Goal: Find contact information: Find contact information

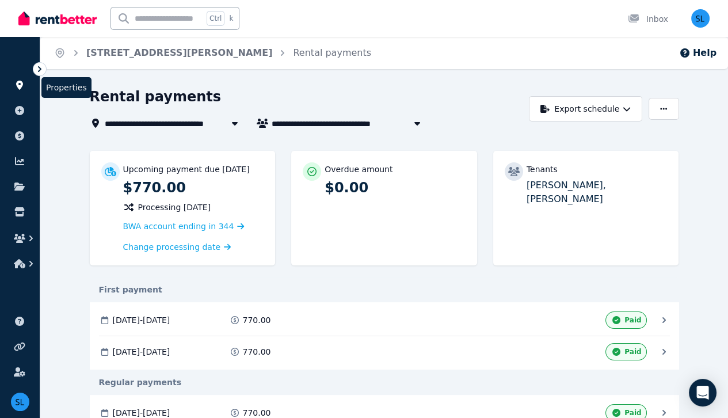
click at [20, 78] on link at bounding box center [19, 85] width 21 height 18
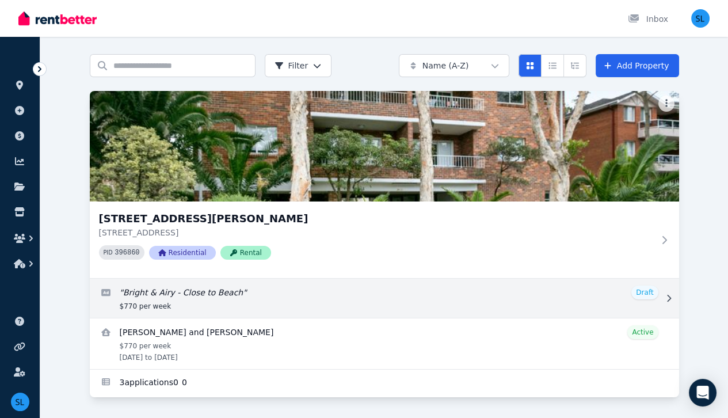
scroll to position [42, 0]
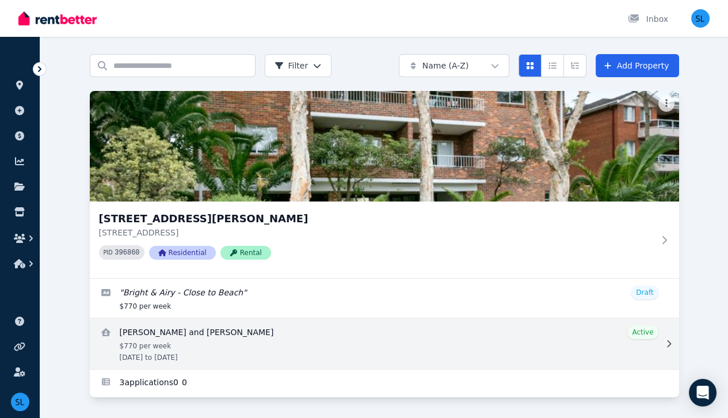
click at [170, 331] on link "View details for Brooke Barclay and Phoebe Chambers" at bounding box center [384, 343] width 589 height 51
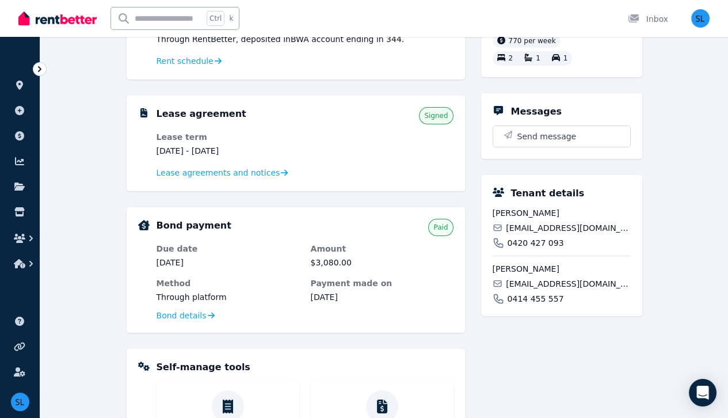
scroll to position [196, 0]
drag, startPoint x: 546, startPoint y: 224, endPoint x: 490, endPoint y: 230, distance: 55.6
click at [490, 230] on div "Tenant details [PERSON_NAME] [PERSON_NAME][EMAIL_ADDRESS][DOMAIN_NAME] 0420 427…" at bounding box center [561, 244] width 161 height 141
copy span "[PERSON_NAME]"
drag, startPoint x: 608, startPoint y: 239, endPoint x: 507, endPoint y: 244, distance: 101.4
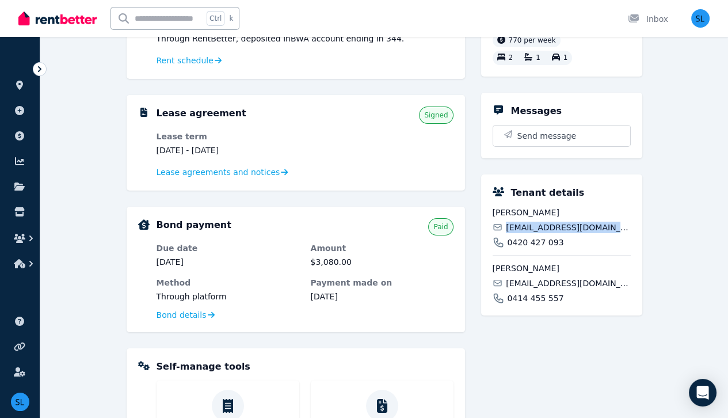
click at [507, 233] on div "[EMAIL_ADDRESS][DOMAIN_NAME]" at bounding box center [562, 228] width 138 height 12
copy span "[EMAIL_ADDRESS][DOMAIN_NAME]"
drag, startPoint x: 559, startPoint y: 280, endPoint x: 493, endPoint y: 280, distance: 66.2
click at [493, 274] on span "[PERSON_NAME]" at bounding box center [562, 269] width 138 height 12
copy span "[PERSON_NAME]"
